Goal: Browse casually

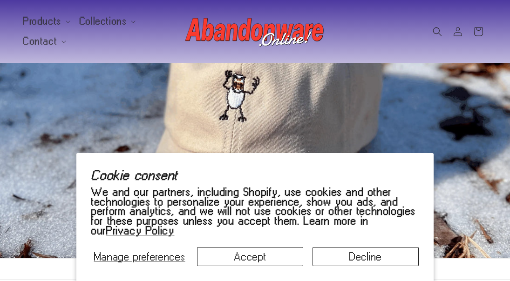
scroll to position [93, 0]
drag, startPoint x: 208, startPoint y: 254, endPoint x: 364, endPoint y: 258, distance: 156.6
click at [364, 258] on div "Manage preferences Accept Decline" at bounding box center [255, 253] width 328 height 26
click at [361, 255] on button "Decline" at bounding box center [366, 256] width 106 height 19
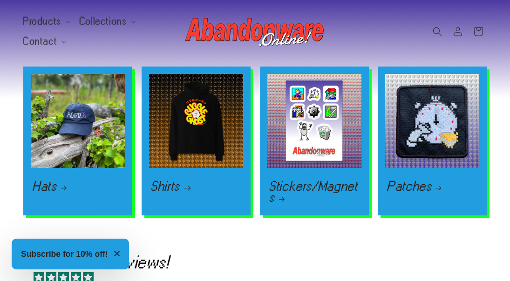
scroll to position [0, 1021]
click at [168, 192] on link "Shirts" at bounding box center [196, 186] width 90 height 11
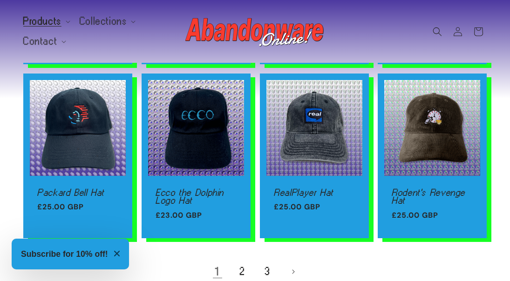
scroll to position [606, 0]
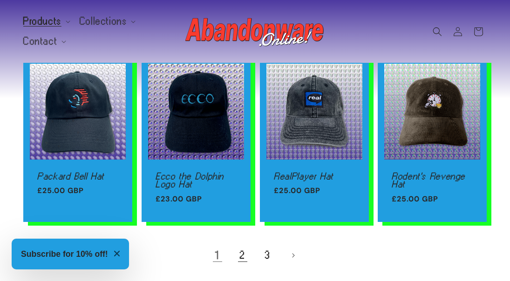
click at [243, 257] on link "2" at bounding box center [243, 256] width 21 height 21
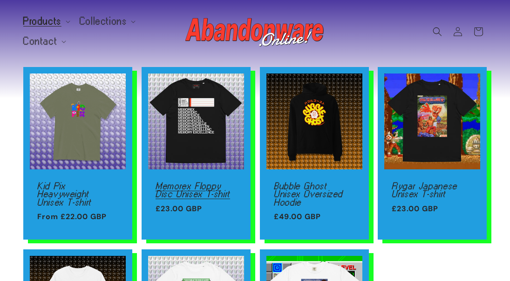
scroll to position [93, 0]
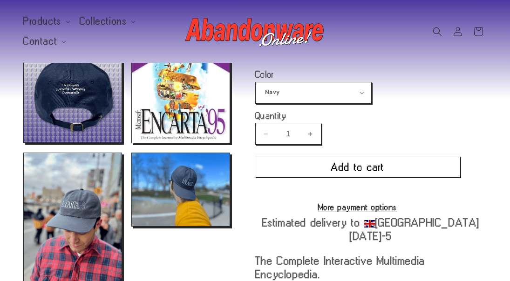
scroll to position [93, 0]
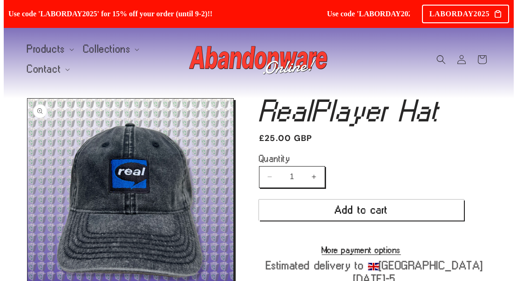
scroll to position [9, 0]
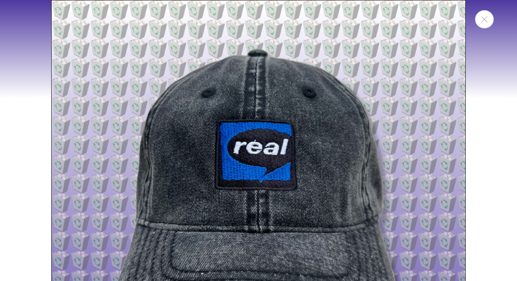
click at [170, 158] on img "Media gallery" at bounding box center [258, 207] width 415 height 415
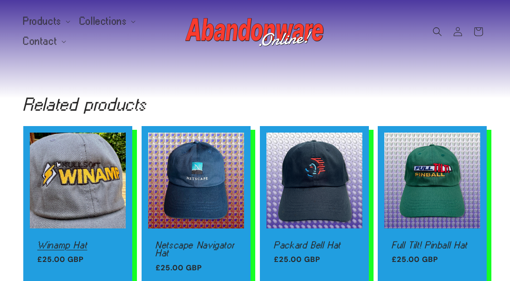
scroll to position [559, 0]
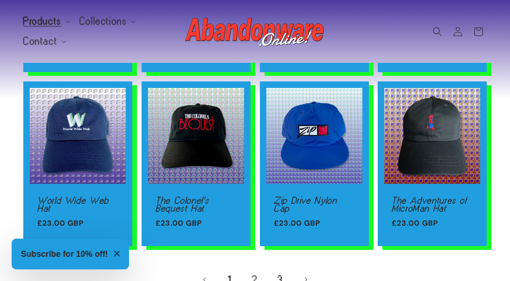
scroll to position [652, 0]
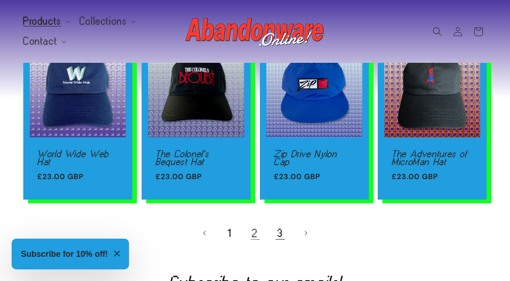
click at [281, 232] on link "3" at bounding box center [280, 233] width 21 height 21
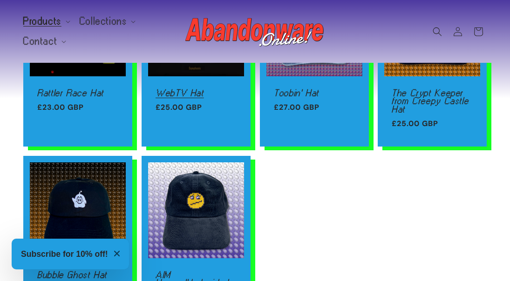
scroll to position [466, 0]
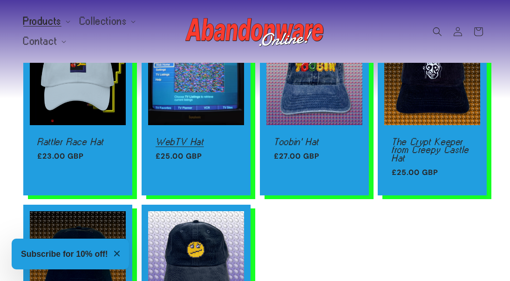
click at [198, 138] on link "WebTV Hat" at bounding box center [196, 142] width 81 height 8
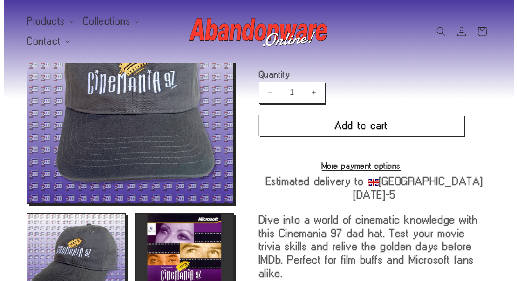
scroll to position [93, 0]
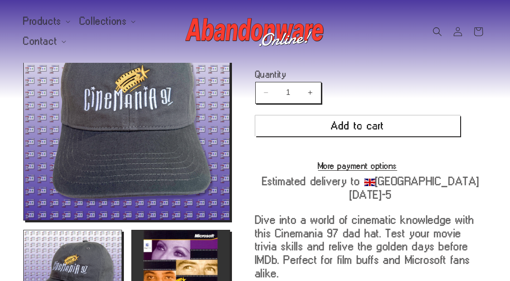
click at [24, 220] on button "Open media 1 in modal" at bounding box center [24, 220] width 0 height 0
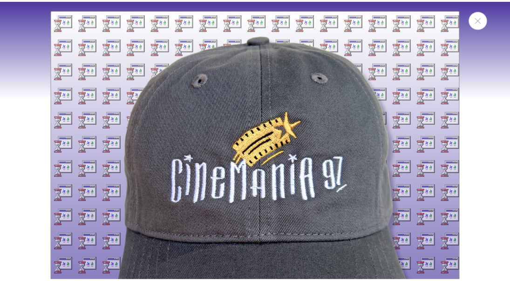
scroll to position [9, 0]
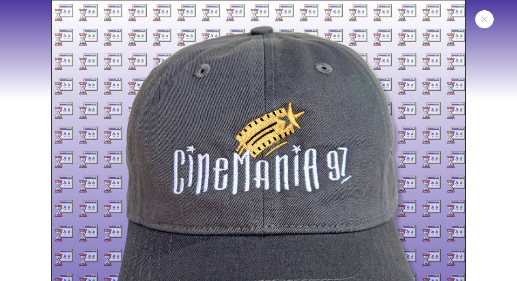
click at [476, 106] on div "Media gallery" at bounding box center [258, 140] width 517 height 281
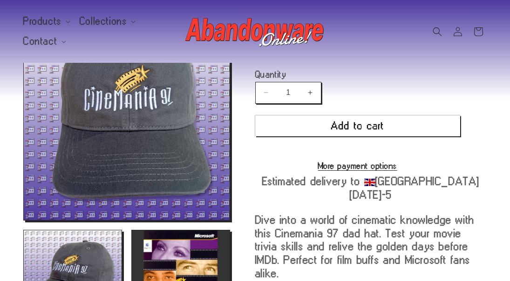
click at [24, 220] on button "Open media 1 in modal" at bounding box center [24, 220] width 0 height 0
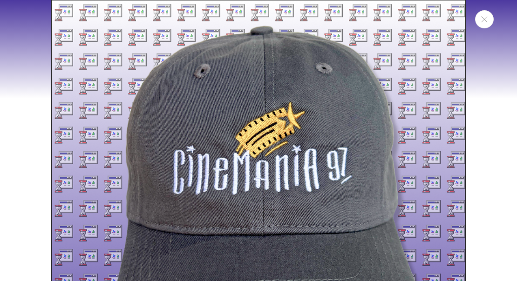
click at [486, 153] on div "Media gallery" at bounding box center [258, 140] width 517 height 281
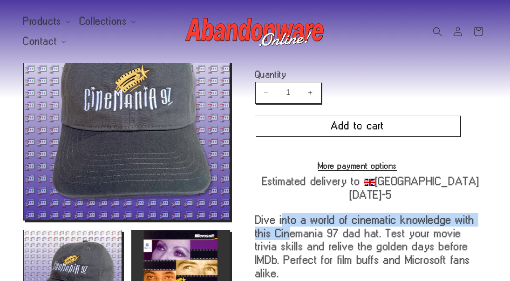
drag, startPoint x: 283, startPoint y: 213, endPoint x: 288, endPoint y: 242, distance: 29.3
click at [288, 242] on product-info "Cinemania 97 Hat Cinemania 97 Hat Regular price £23.00 GBP Regular price Sale p…" at bounding box center [371, 220] width 232 height 412
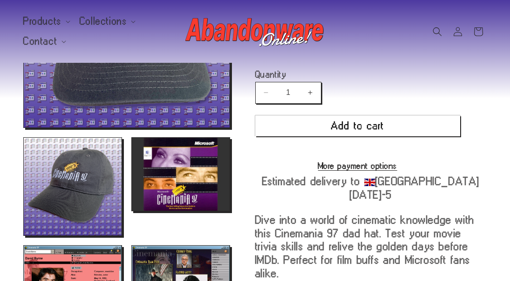
scroll to position [233, 0]
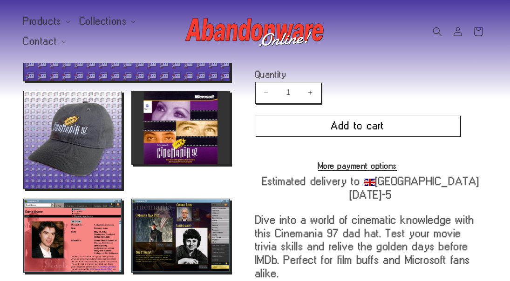
click at [132, 165] on button "Open media 3 in modal" at bounding box center [132, 165] width 0 height 0
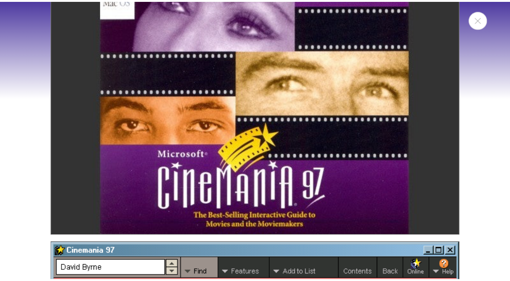
scroll to position [932, 0]
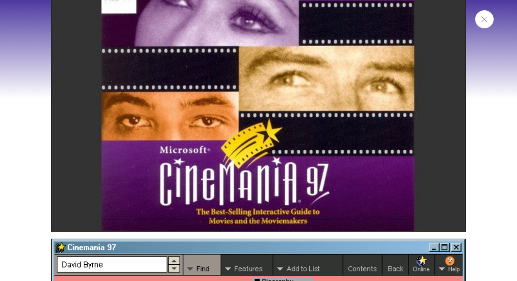
click at [484, 21] on icon "Close" at bounding box center [484, 19] width 7 height 6
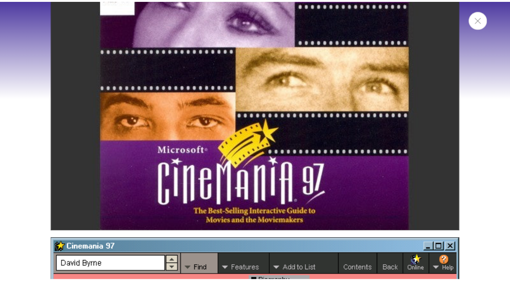
scroll to position [918, 0]
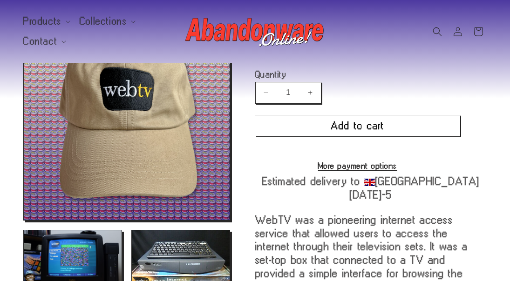
scroll to position [47, 0]
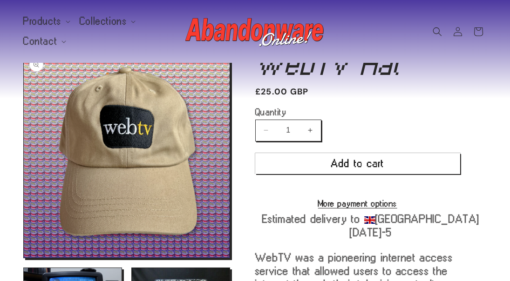
click at [24, 258] on button "Open media 1 in modal" at bounding box center [24, 258] width 0 height 0
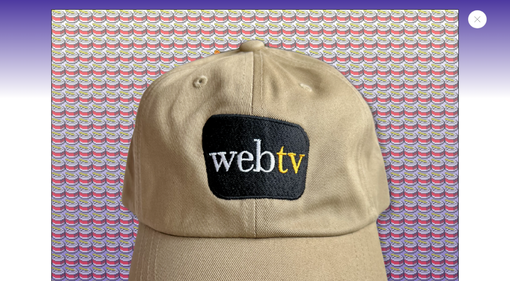
scroll to position [9, 0]
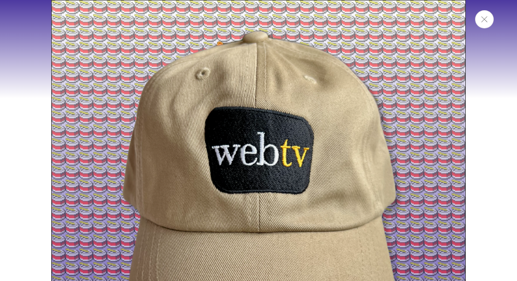
click at [483, 15] on button "Close" at bounding box center [484, 19] width 19 height 18
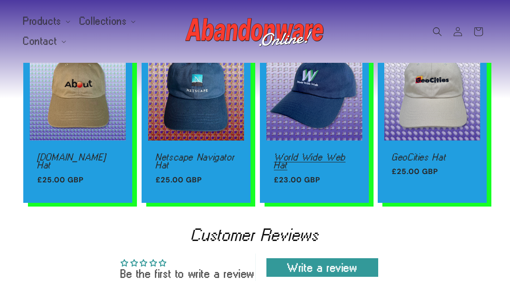
scroll to position [606, 0]
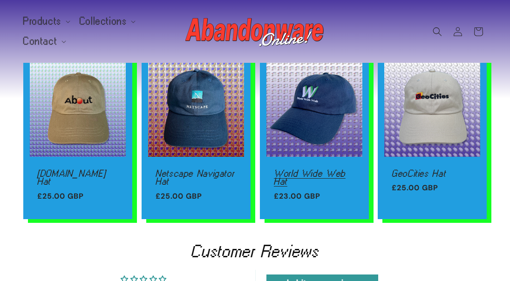
click at [320, 170] on link "World Wide Web Hat" at bounding box center [314, 178] width 81 height 16
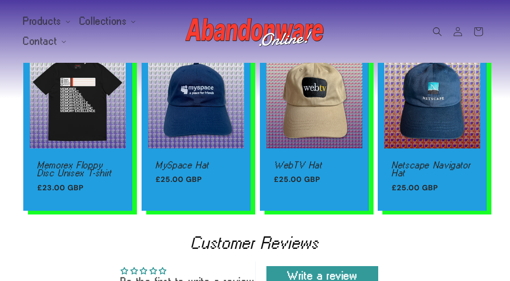
scroll to position [606, 0]
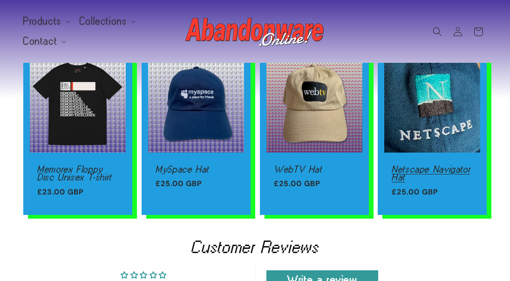
click at [401, 165] on link "Netscape Navigator Hat" at bounding box center [432, 173] width 81 height 16
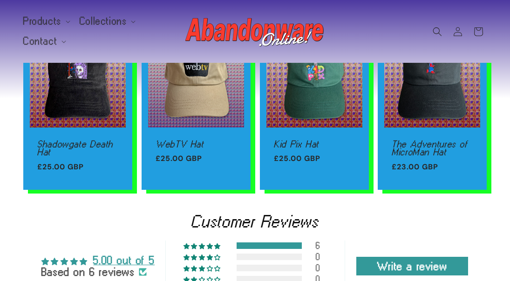
scroll to position [885, 0]
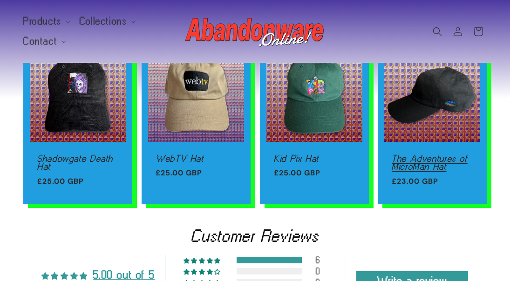
click at [413, 154] on link "The Adventures of MicroMan Hat" at bounding box center [432, 162] width 81 height 16
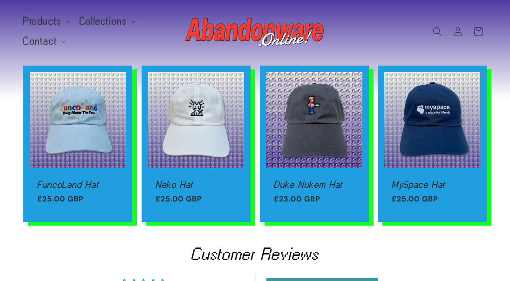
scroll to position [615, 0]
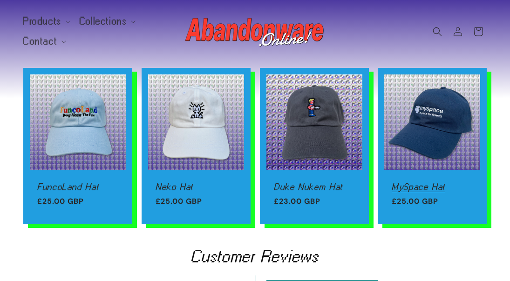
click at [413, 183] on link "MySpace Hat" at bounding box center [432, 187] width 81 height 8
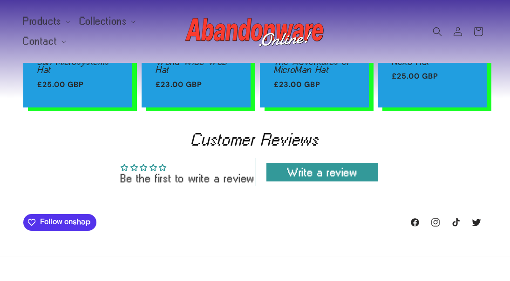
scroll to position [606, 0]
